Goal: Information Seeking & Learning: Find specific fact

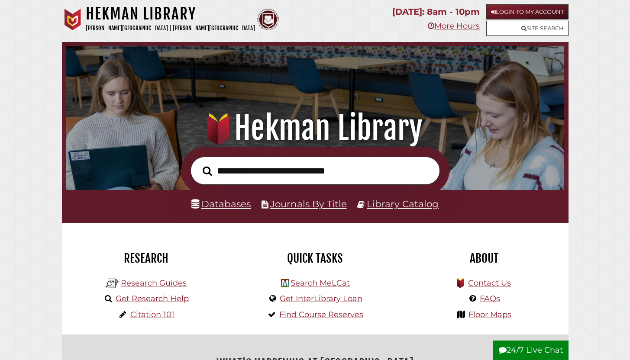
scroll to position [164, 493]
click at [528, 10] on link "Login to My Account" at bounding box center [527, 11] width 82 height 15
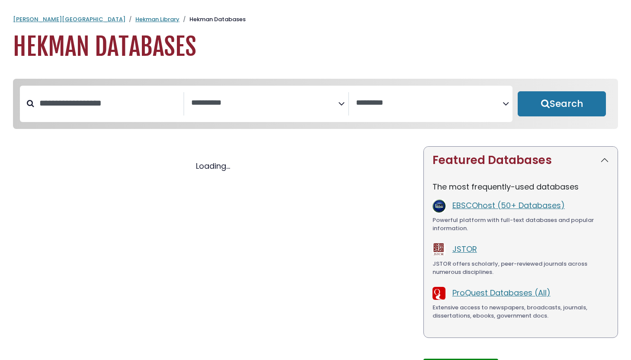
select select "Database Subject Filter"
select select "Database Vendors Filter"
select select "Database Subject Filter"
select select "Database Vendors Filter"
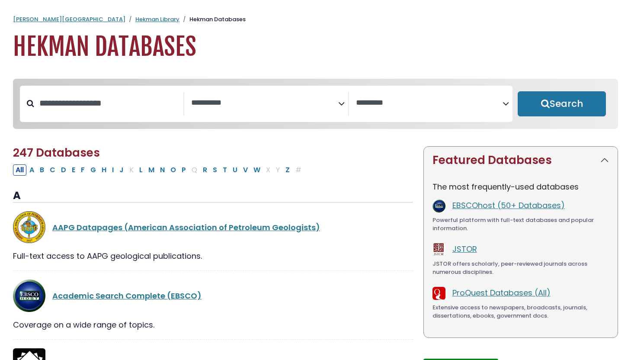
click at [24, 26] on div "Calvin University Hekman Library Hekman Databases Hekman Databases" at bounding box center [315, 38] width 631 height 46
click at [24, 21] on link "[PERSON_NAME][GEOGRAPHIC_DATA]" at bounding box center [69, 19] width 113 height 8
select select "Database Subject Filter"
select select "Database Vendors Filter"
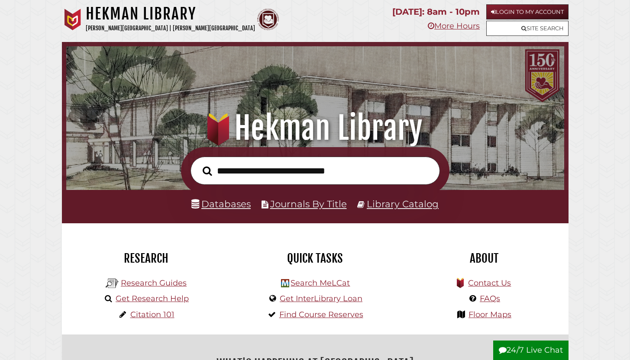
scroll to position [164, 493]
click at [142, 284] on link "Research Guides" at bounding box center [154, 283] width 66 height 10
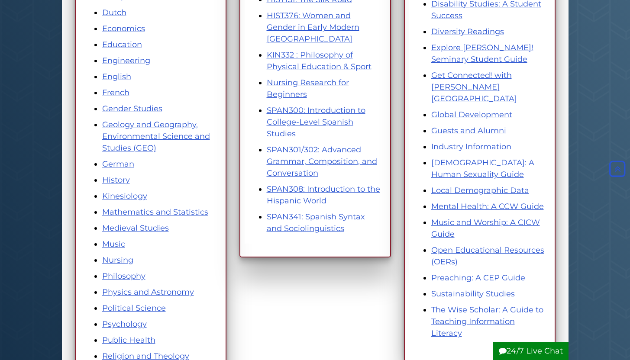
scroll to position [315, 0]
click at [486, 186] on link "Local Demographic Data" at bounding box center [480, 191] width 98 height 10
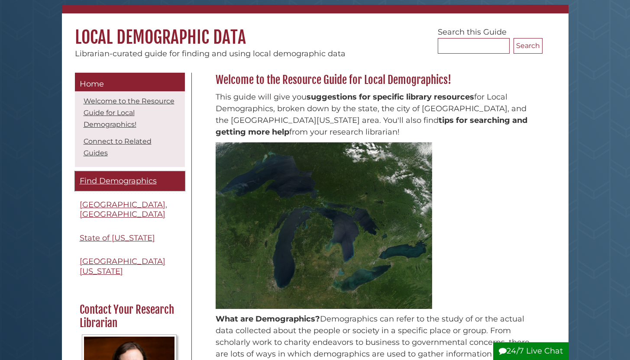
click at [112, 176] on link "Find Demographics" at bounding box center [130, 180] width 110 height 19
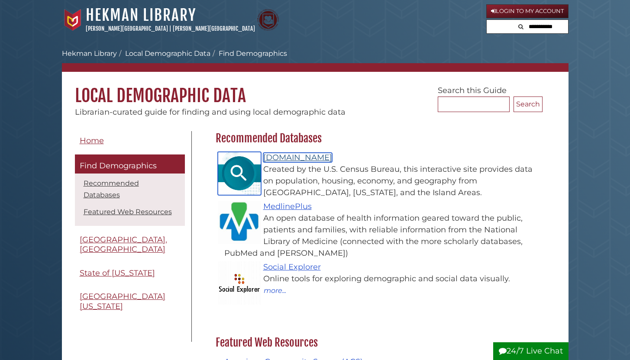
click at [299, 157] on link "[DOMAIN_NAME]" at bounding box center [297, 158] width 69 height 10
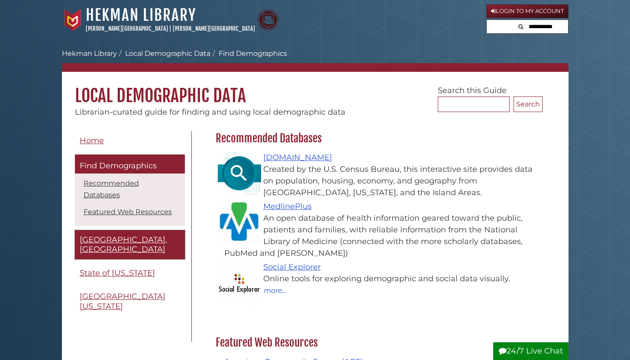
click at [102, 230] on link "[GEOGRAPHIC_DATA], [GEOGRAPHIC_DATA]" at bounding box center [130, 244] width 110 height 29
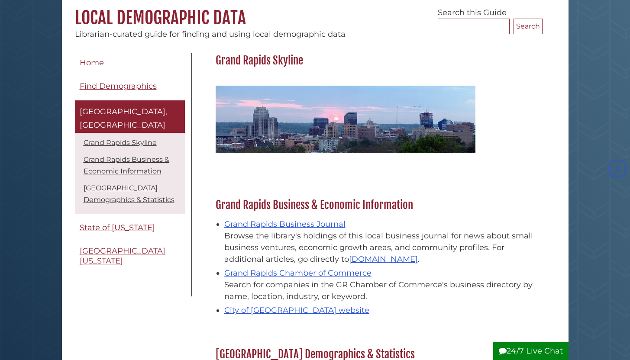
scroll to position [77, 0]
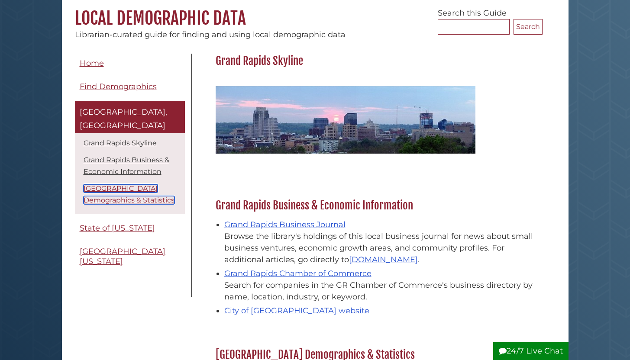
click at [138, 188] on link "[GEOGRAPHIC_DATA] Demographics & Statistics" at bounding box center [129, 194] width 91 height 20
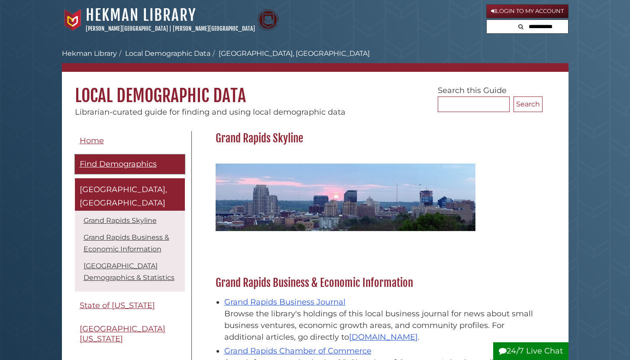
click at [102, 160] on span "Find Demographics" at bounding box center [118, 164] width 77 height 10
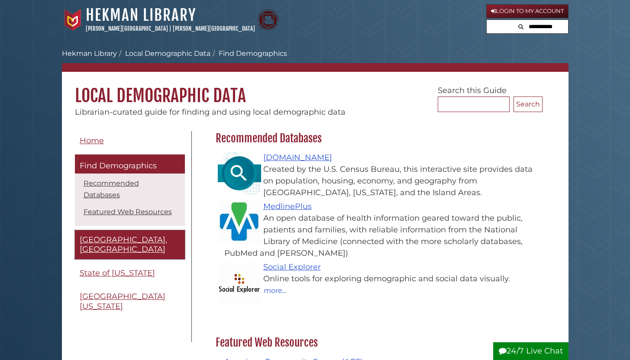
click at [94, 235] on span "[GEOGRAPHIC_DATA], [GEOGRAPHIC_DATA]" at bounding box center [123, 244] width 87 height 19
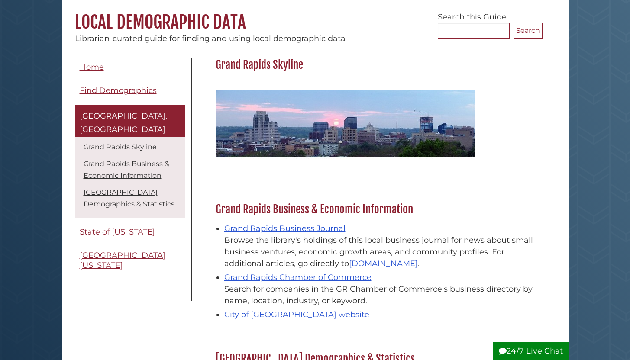
scroll to position [73, 0]
click at [431, 51] on div "Menu Home Find Demographics [GEOGRAPHIC_DATA], [GEOGRAPHIC_DATA] [GEOGRAPHIC_DA…" at bounding box center [315, 284] width 506 height 479
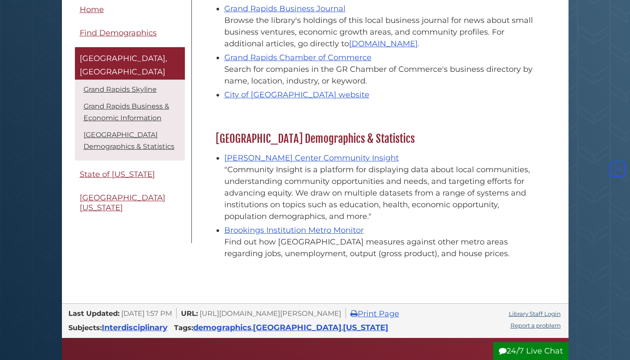
scroll to position [294, 0]
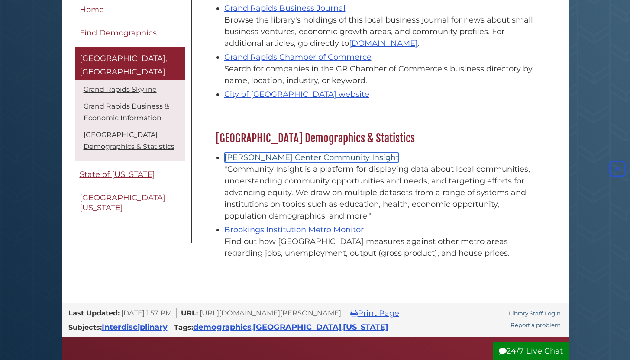
click at [349, 153] on link "[PERSON_NAME] Center Community Insight" at bounding box center [311, 158] width 174 height 10
